Goal: Check status: Check status

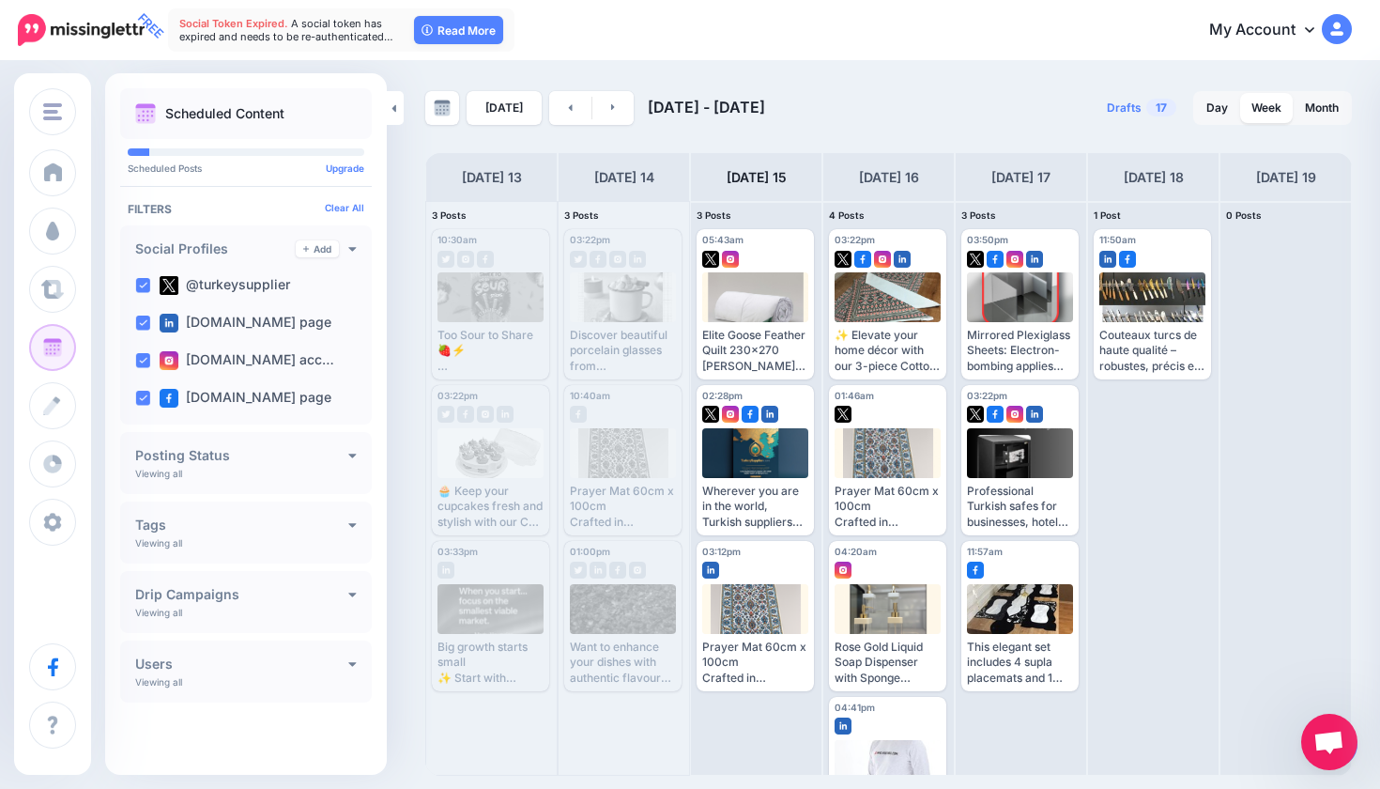
click at [1303, 26] on link "My Account" at bounding box center [1271, 31] width 161 height 46
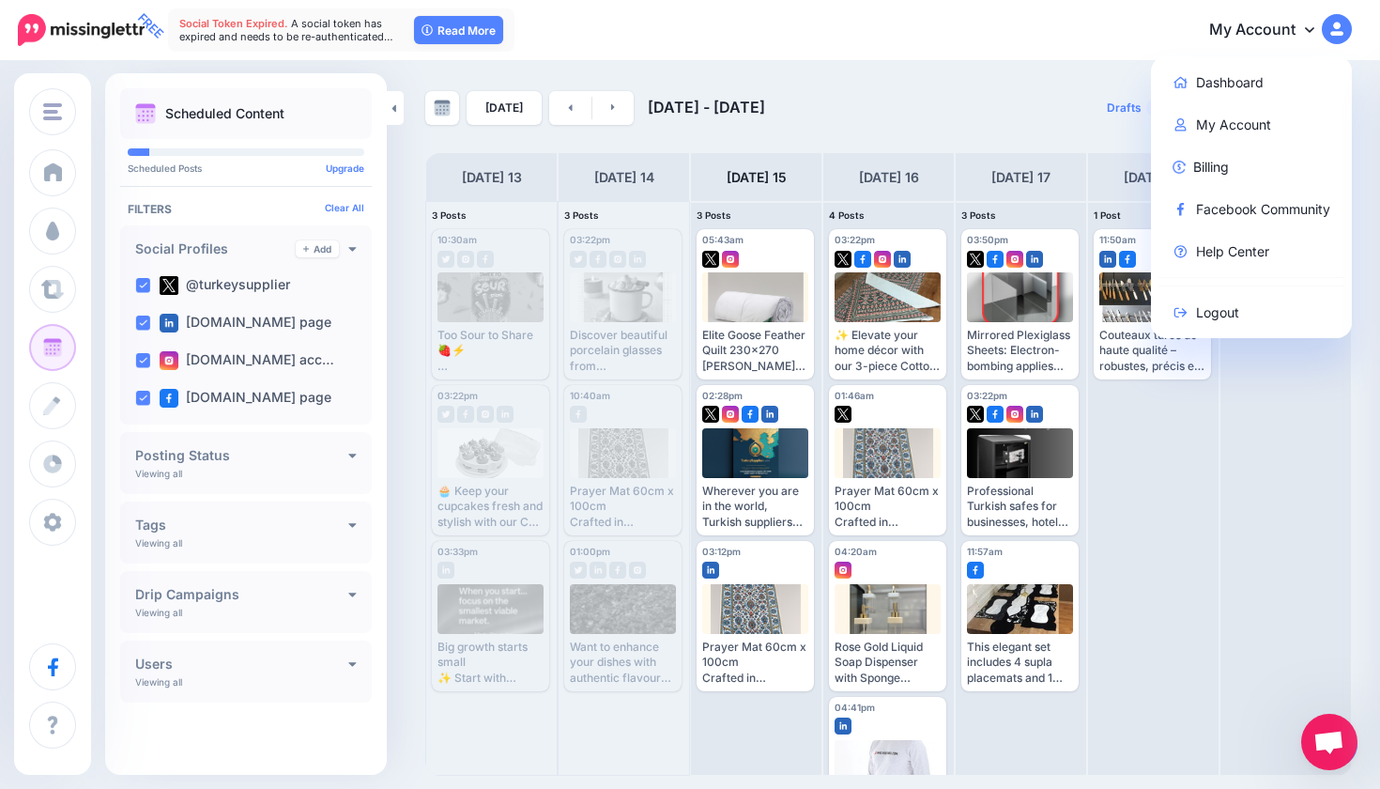
click at [1303, 26] on link "My Account" at bounding box center [1271, 31] width 161 height 46
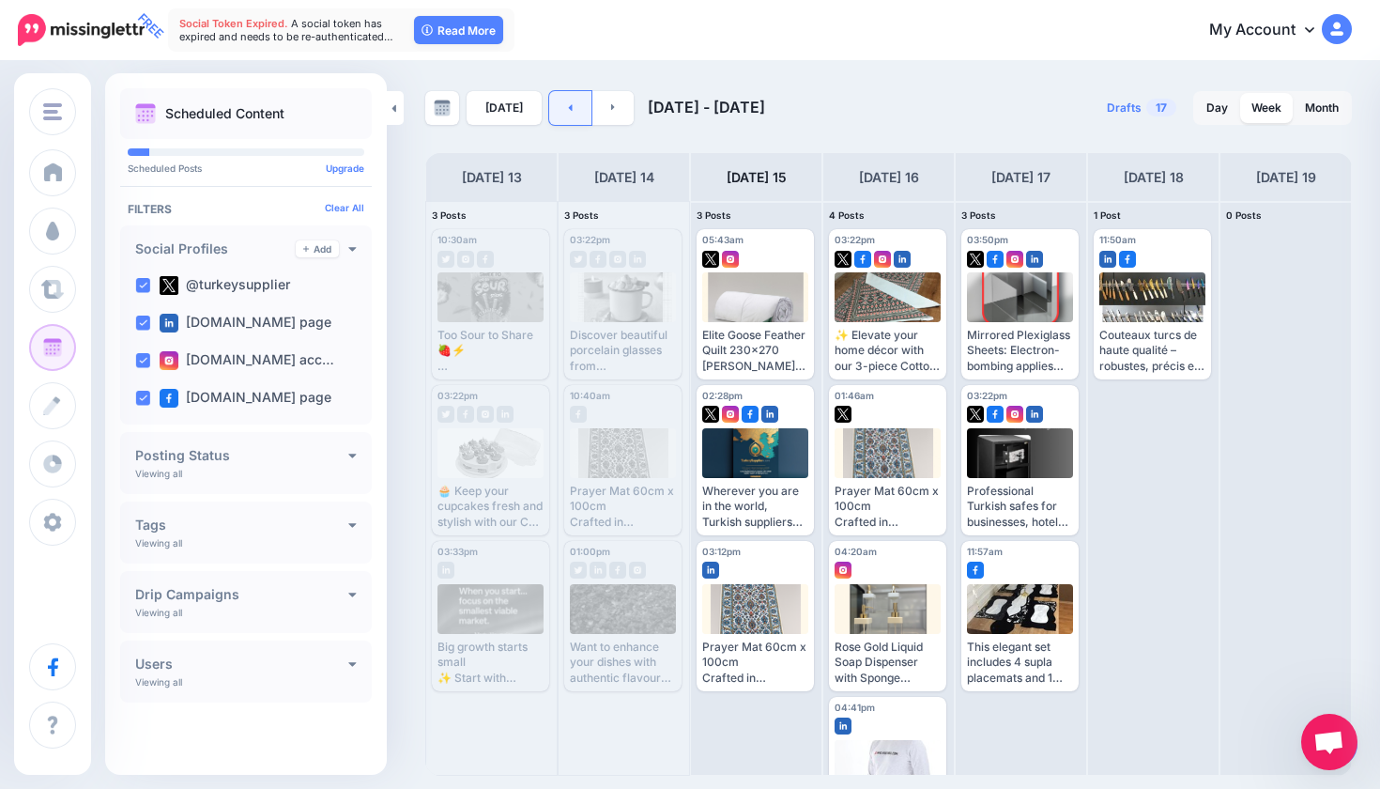
click at [568, 110] on link at bounding box center [570, 108] width 42 height 34
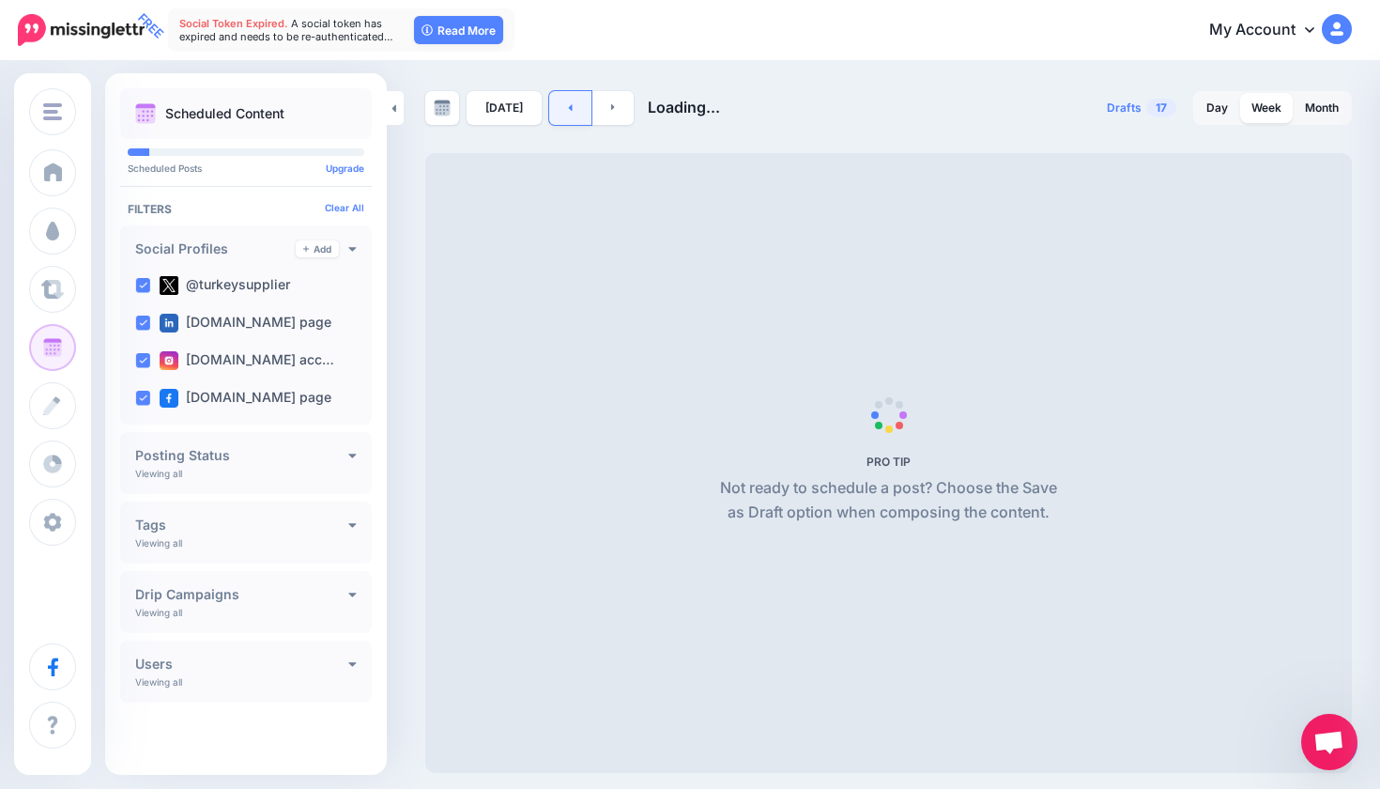
click at [568, 110] on link at bounding box center [570, 108] width 42 height 34
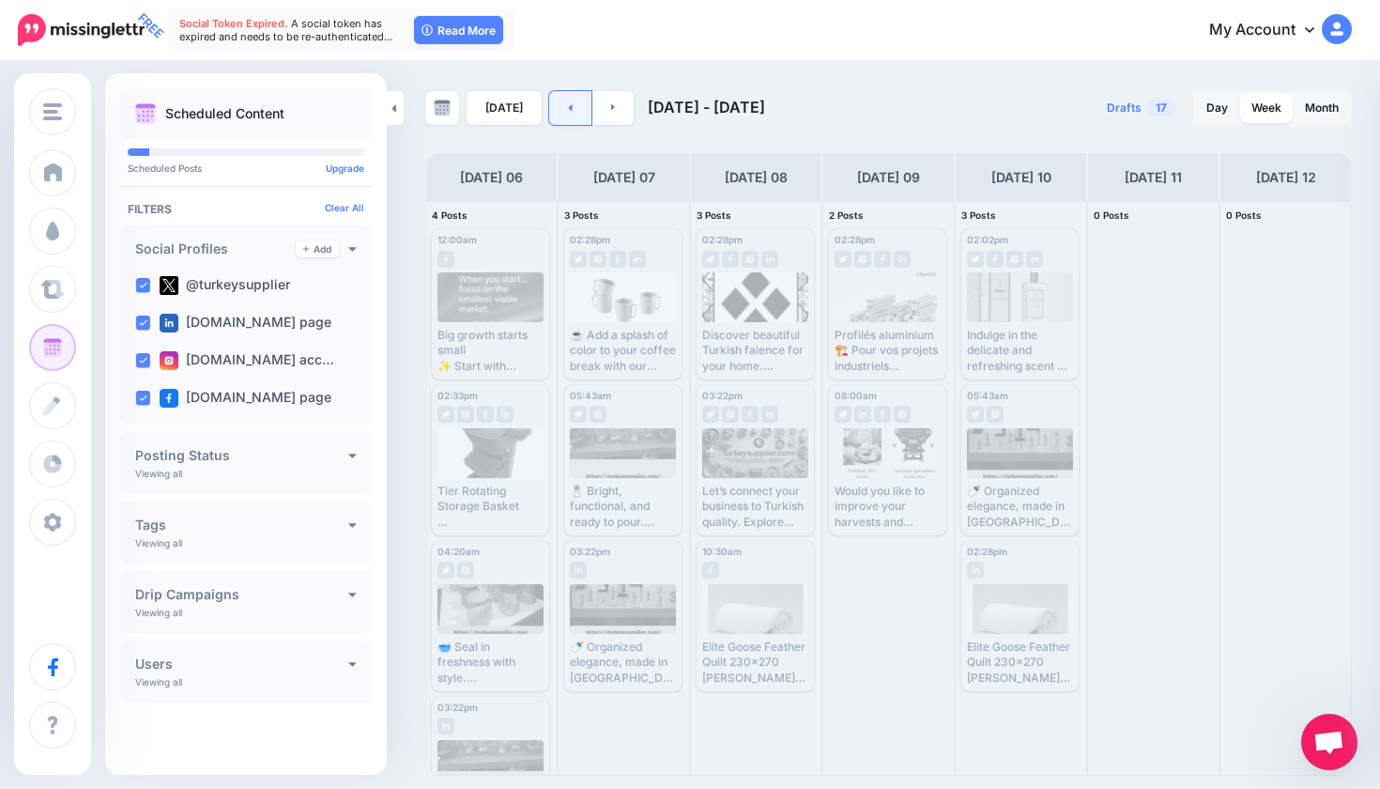
click at [552, 107] on link at bounding box center [570, 108] width 42 height 34
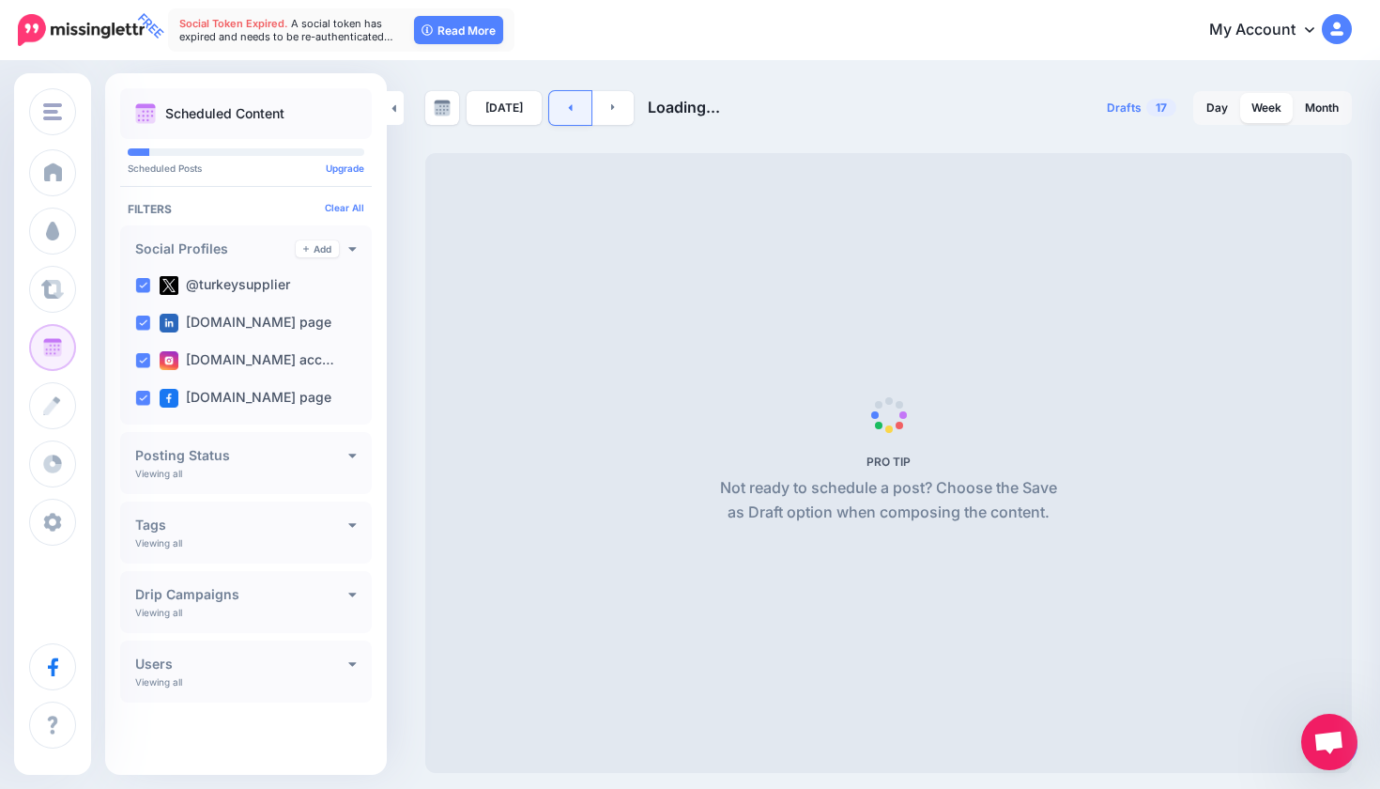
click at [552, 107] on link at bounding box center [570, 108] width 42 height 34
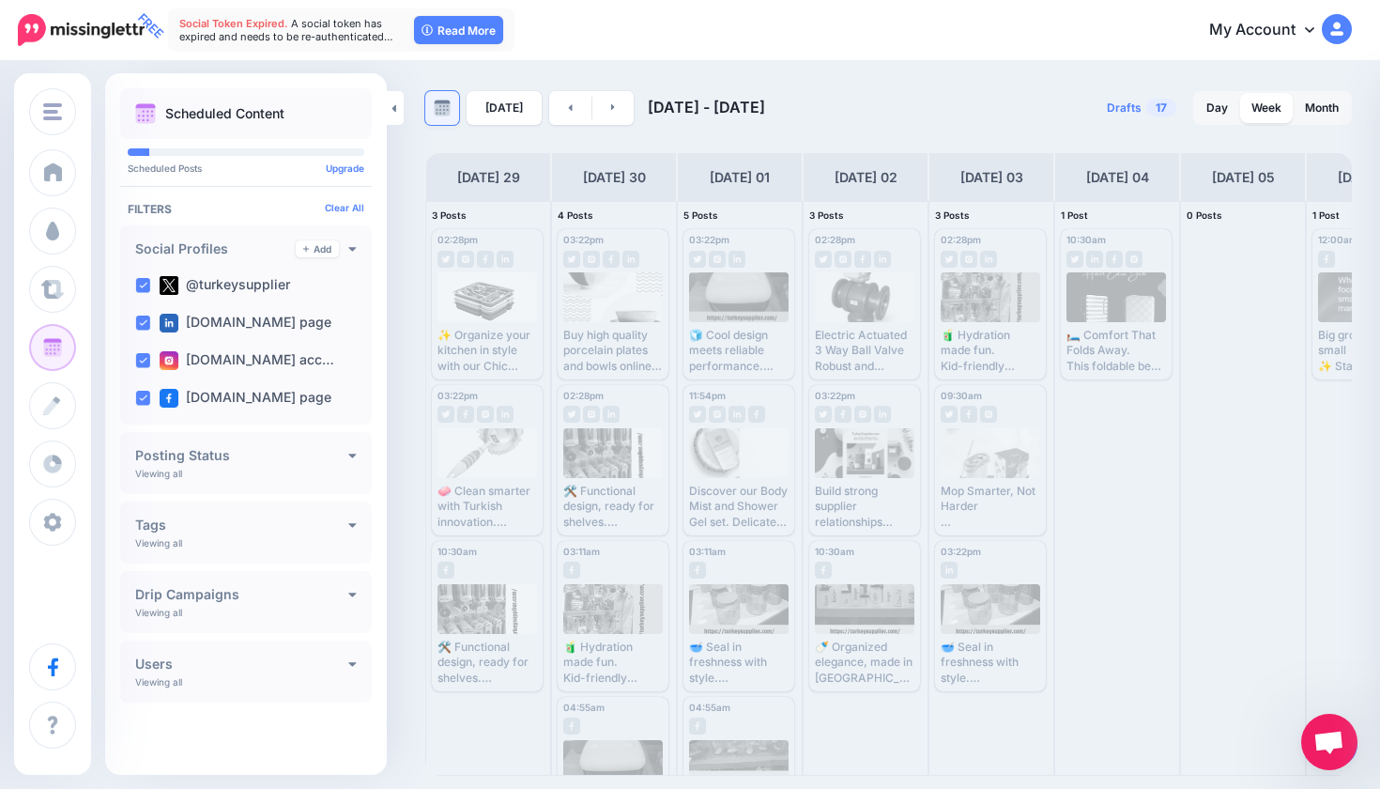
click at [451, 104] on link at bounding box center [442, 108] width 34 height 34
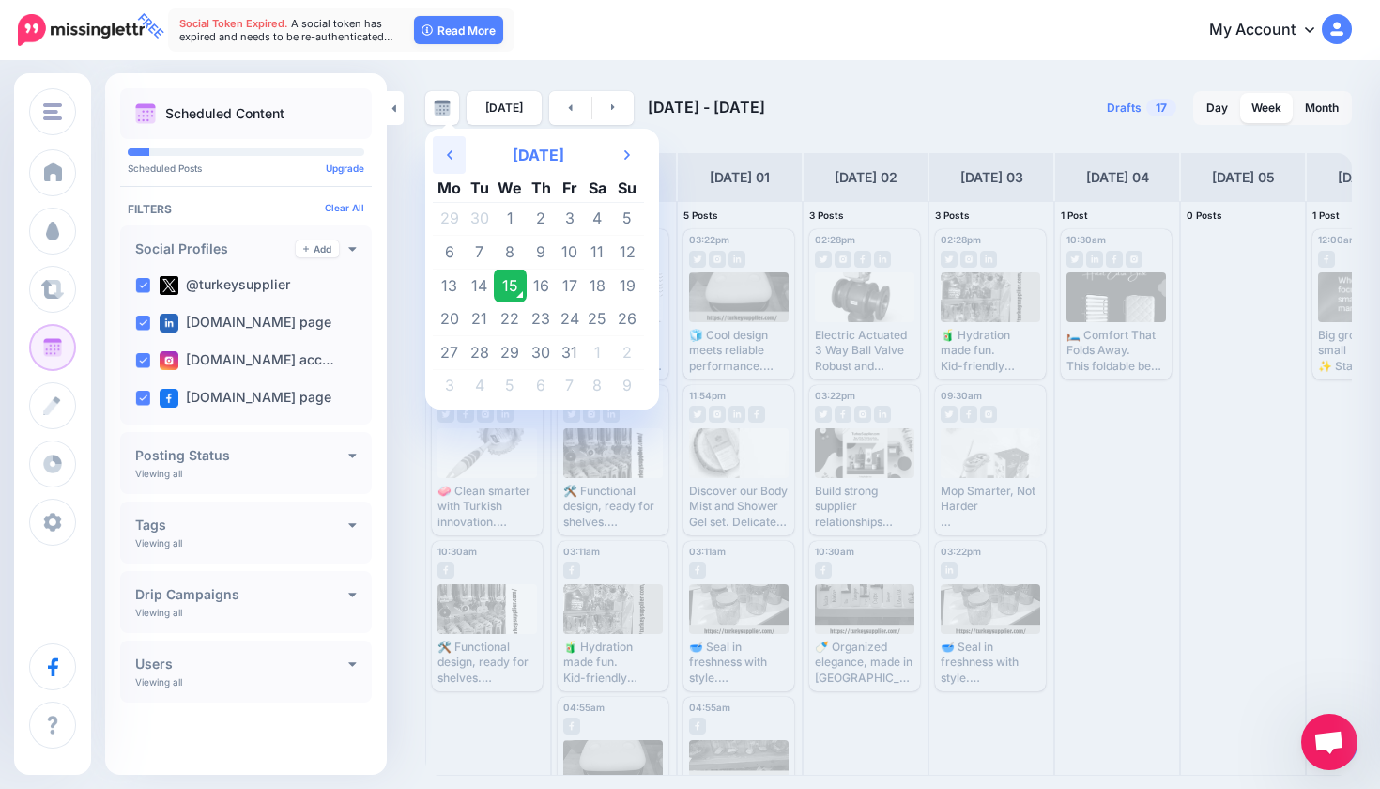
click at [450, 163] on th "Previous Month" at bounding box center [449, 155] width 33 height 38
click at [477, 231] on td "1" at bounding box center [480, 219] width 28 height 34
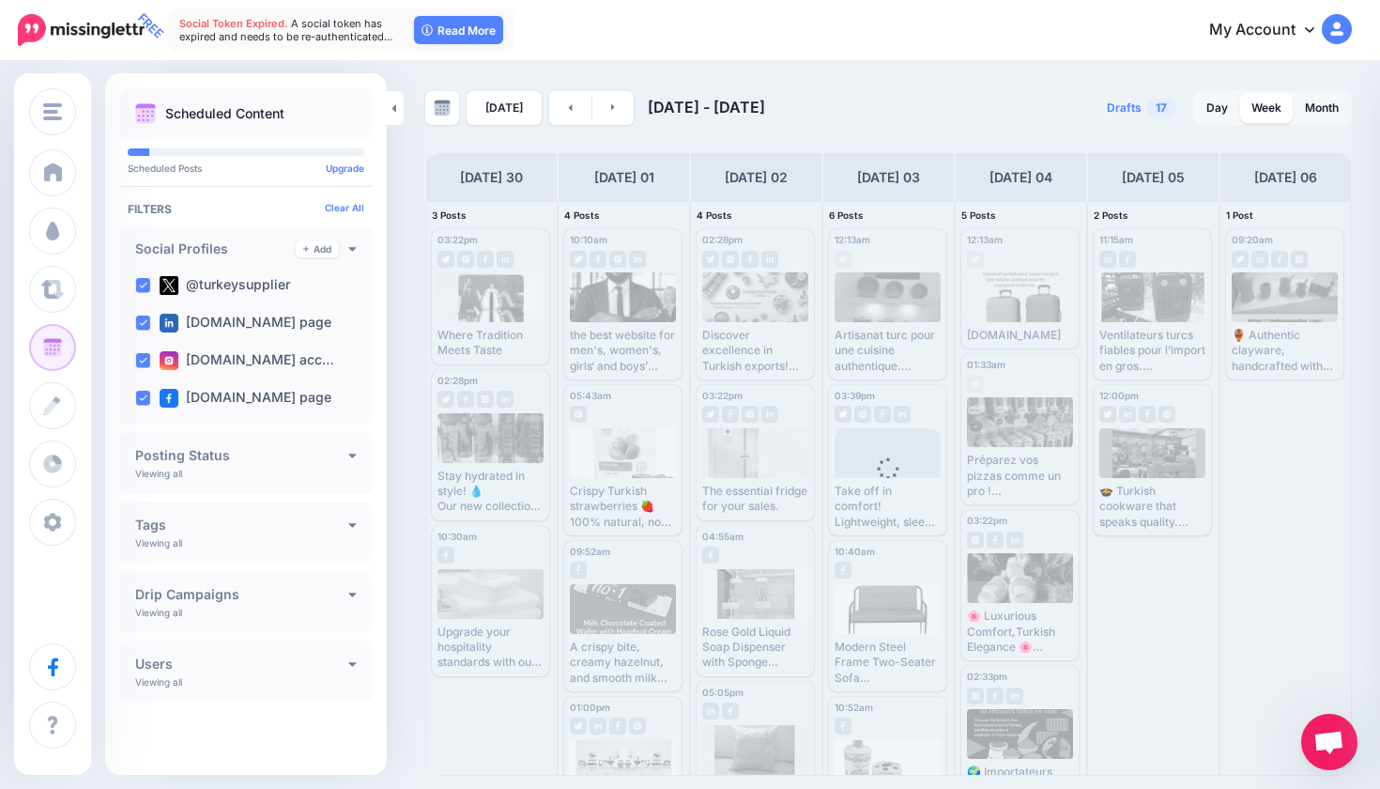
click at [920, 125] on div "Today Jun 30 - Jul 07, 2025 Drafts 17 Day Week Month" at bounding box center [888, 433] width 955 height 684
click at [1272, 493] on div "09:20am Sun, July 6, 2025 09:20am 🏺 Authentic clayware, handcrafted with herita…" at bounding box center [1286, 488] width 131 height 573
